Goal: Task Accomplishment & Management: Use online tool/utility

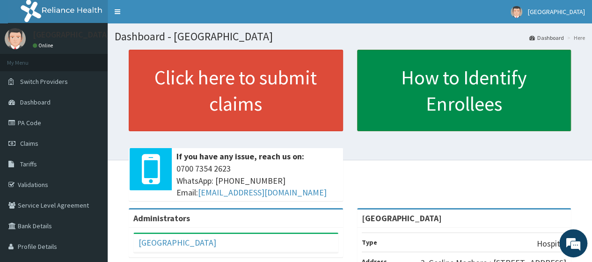
click at [384, 109] on link "How to Identify Enrollees" at bounding box center [464, 90] width 214 height 81
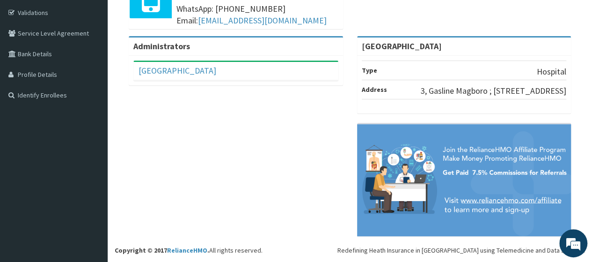
scroll to position [172, 0]
click at [197, 70] on link "[GEOGRAPHIC_DATA]" at bounding box center [178, 70] width 78 height 11
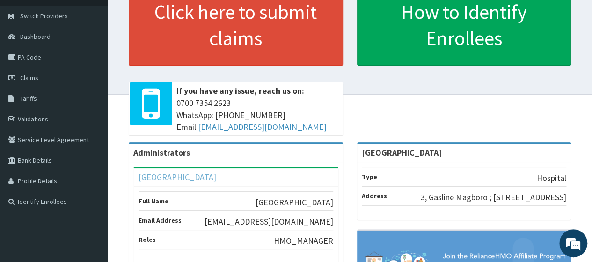
scroll to position [0, 0]
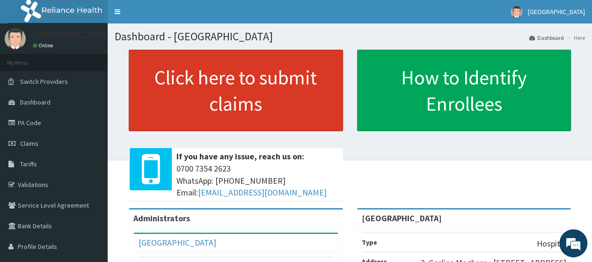
click at [268, 76] on link "Click here to submit claims" at bounding box center [236, 90] width 214 height 81
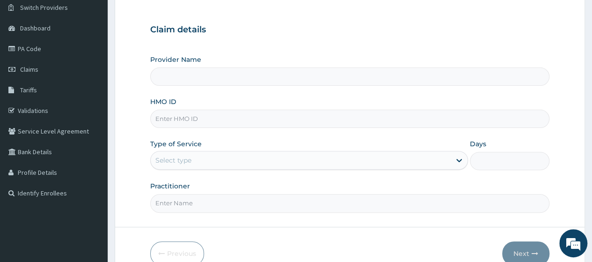
type input "[GEOGRAPHIC_DATA]"
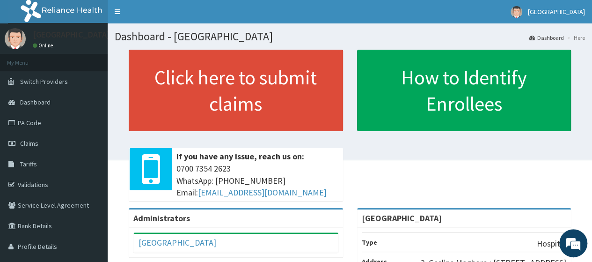
click at [58, 48] on div "Broadland Hospital Online" at bounding box center [69, 39] width 87 height 22
click at [121, 12] on link "Toggle navigation" at bounding box center [118, 11] width 20 height 23
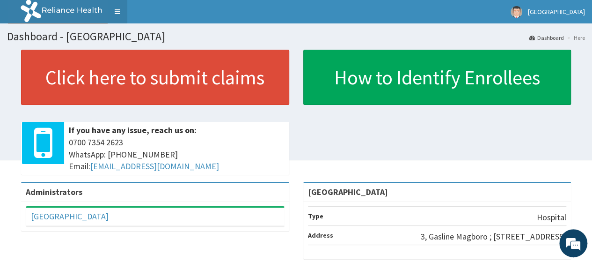
click at [116, 14] on link "Toggle navigation" at bounding box center [118, 11] width 20 height 23
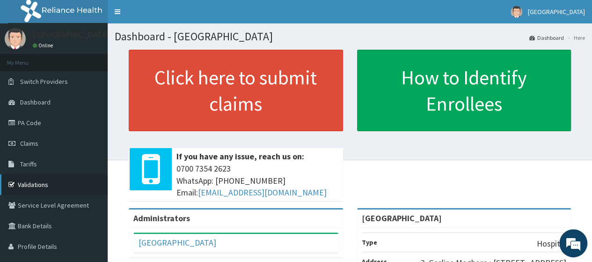
click at [65, 183] on link "Validations" at bounding box center [54, 184] width 108 height 21
